Goal: Use online tool/utility: Utilize a website feature to perform a specific function

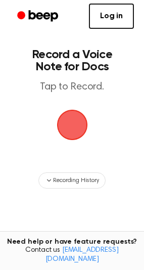
click at [83, 120] on span "button" at bounding box center [72, 125] width 40 height 40
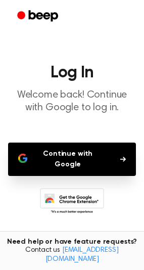
scroll to position [39, 0]
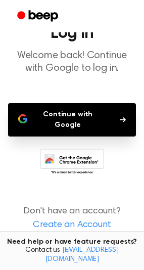
drag, startPoint x: 84, startPoint y: 120, endPoint x: 104, endPoint y: 104, distance: 25.2
click at [104, 105] on button "Continue with Google" at bounding box center [72, 119] width 128 height 33
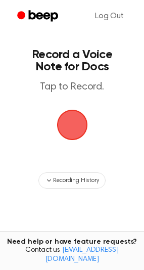
click at [76, 126] on span "button" at bounding box center [72, 125] width 36 height 36
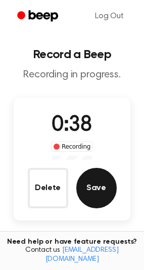
click at [104, 175] on button "Save" at bounding box center [96, 188] width 40 height 40
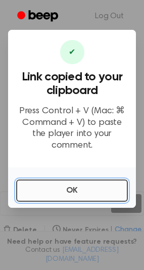
click at [105, 182] on button "OK" at bounding box center [72, 190] width 112 height 22
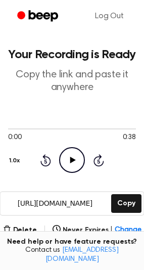
click at [69, 153] on icon "Play Audio" at bounding box center [72, 160] width 26 height 26
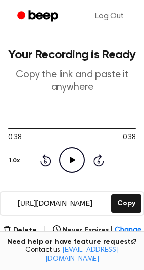
click at [70, 156] on icon "Play Audio" at bounding box center [72, 160] width 26 height 26
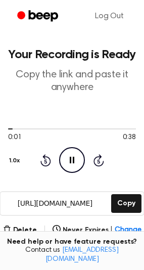
drag, startPoint x: 70, startPoint y: 156, endPoint x: 68, endPoint y: 166, distance: 10.7
click at [68, 166] on icon "Pause Audio" at bounding box center [72, 160] width 26 height 26
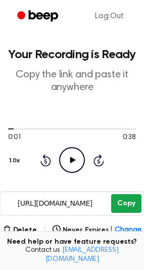
click at [124, 202] on button "Copy" at bounding box center [126, 203] width 30 height 19
